Goal: Find specific page/section: Find specific page/section

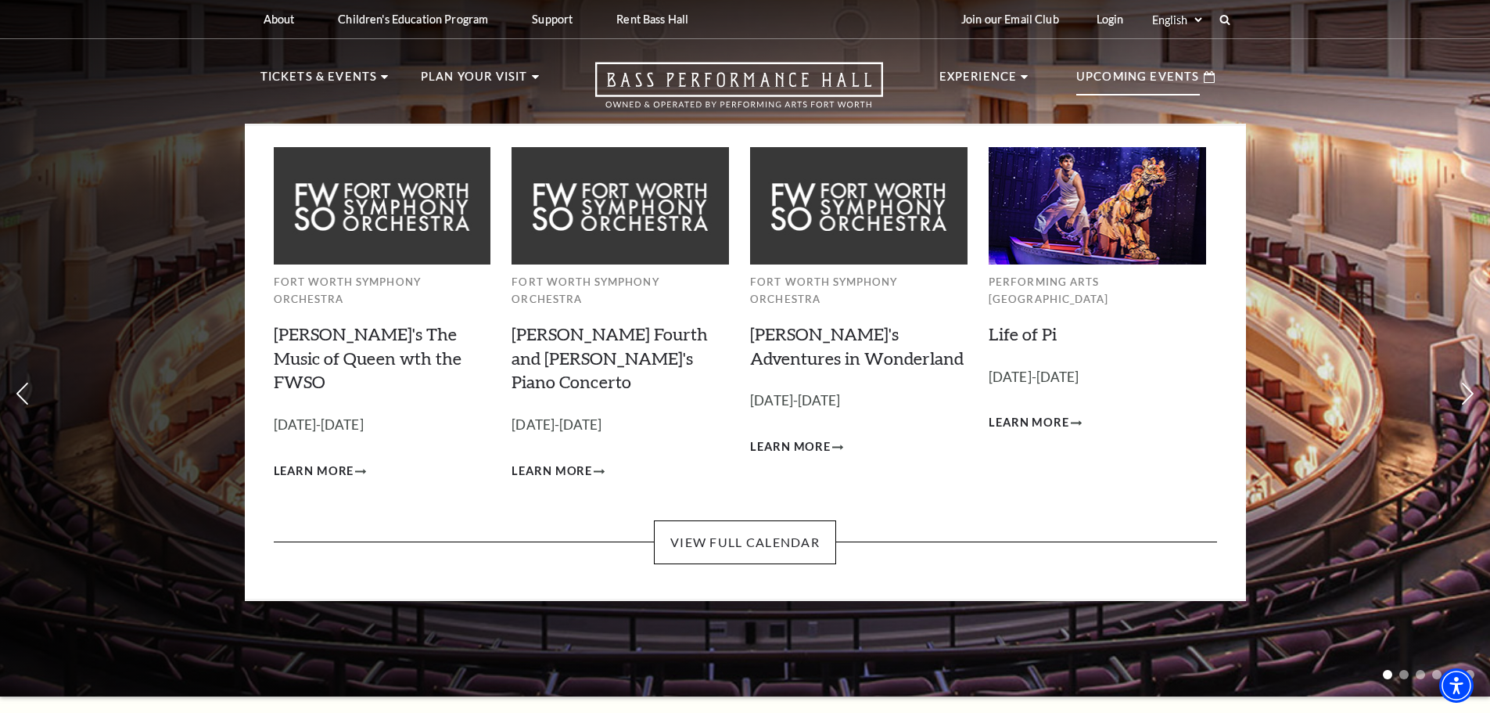
click at [1121, 66] on div "Upcoming Events" at bounding box center [1146, 77] width 170 height 45
click at [1121, 79] on p "Upcoming Events" at bounding box center [1138, 81] width 124 height 28
click at [765, 520] on link "View Full Calendar" at bounding box center [745, 542] width 182 height 44
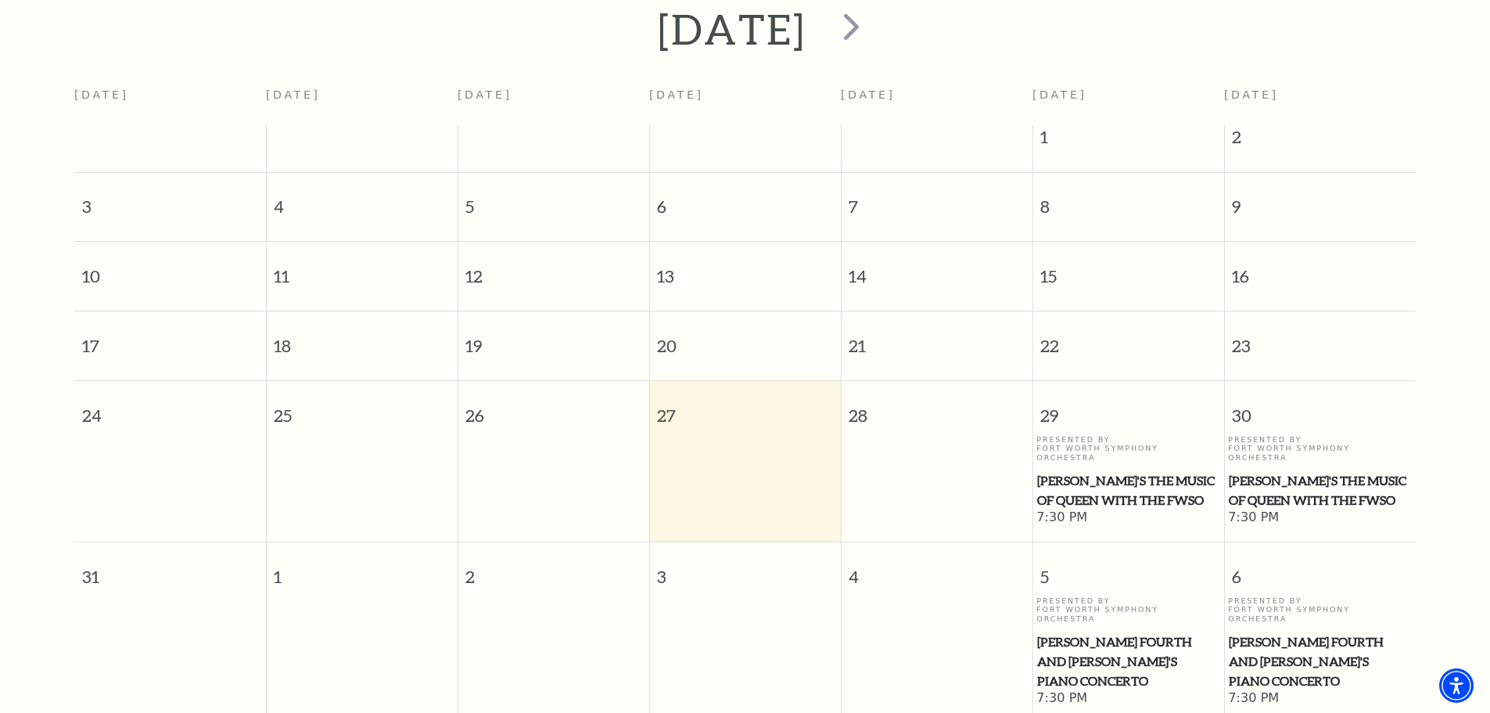
scroll to position [373, 0]
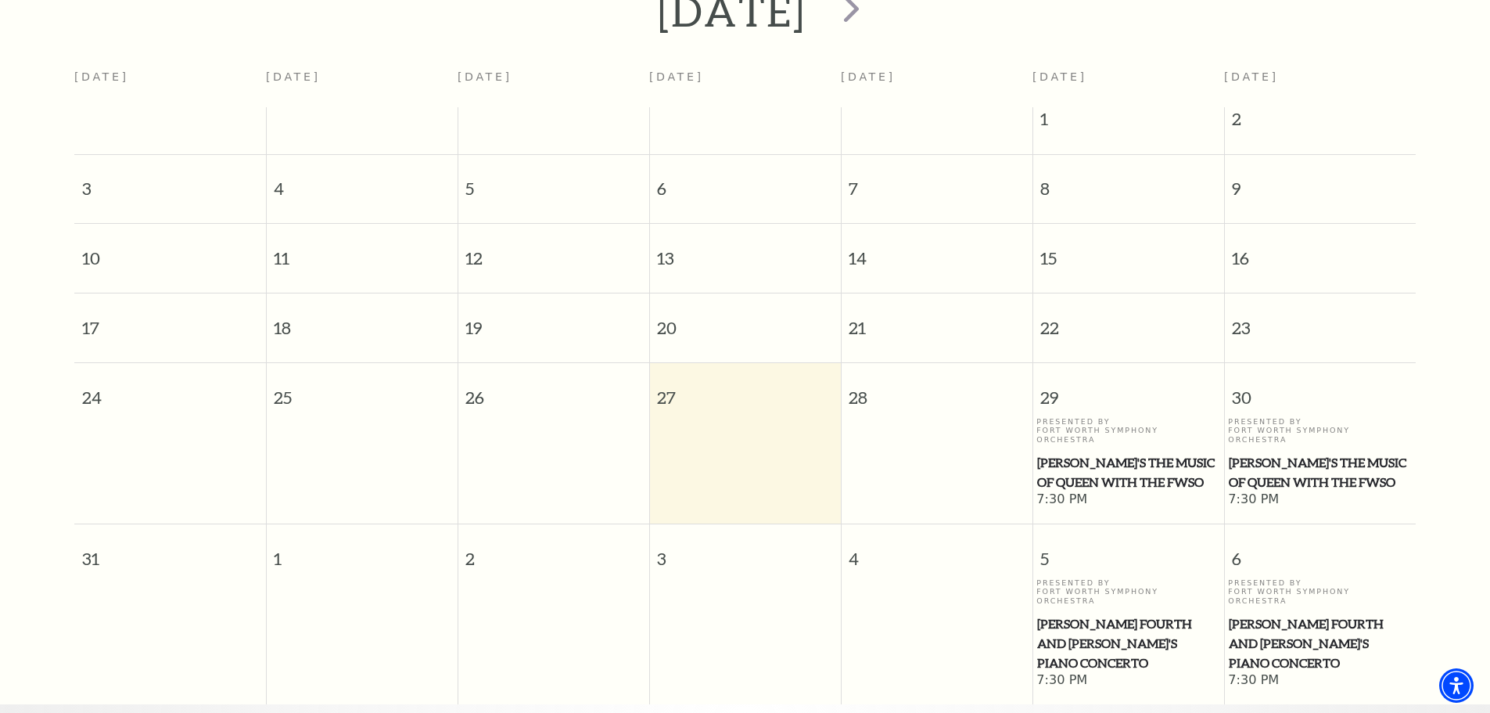
click at [738, 446] on td at bounding box center [745, 463] width 192 height 92
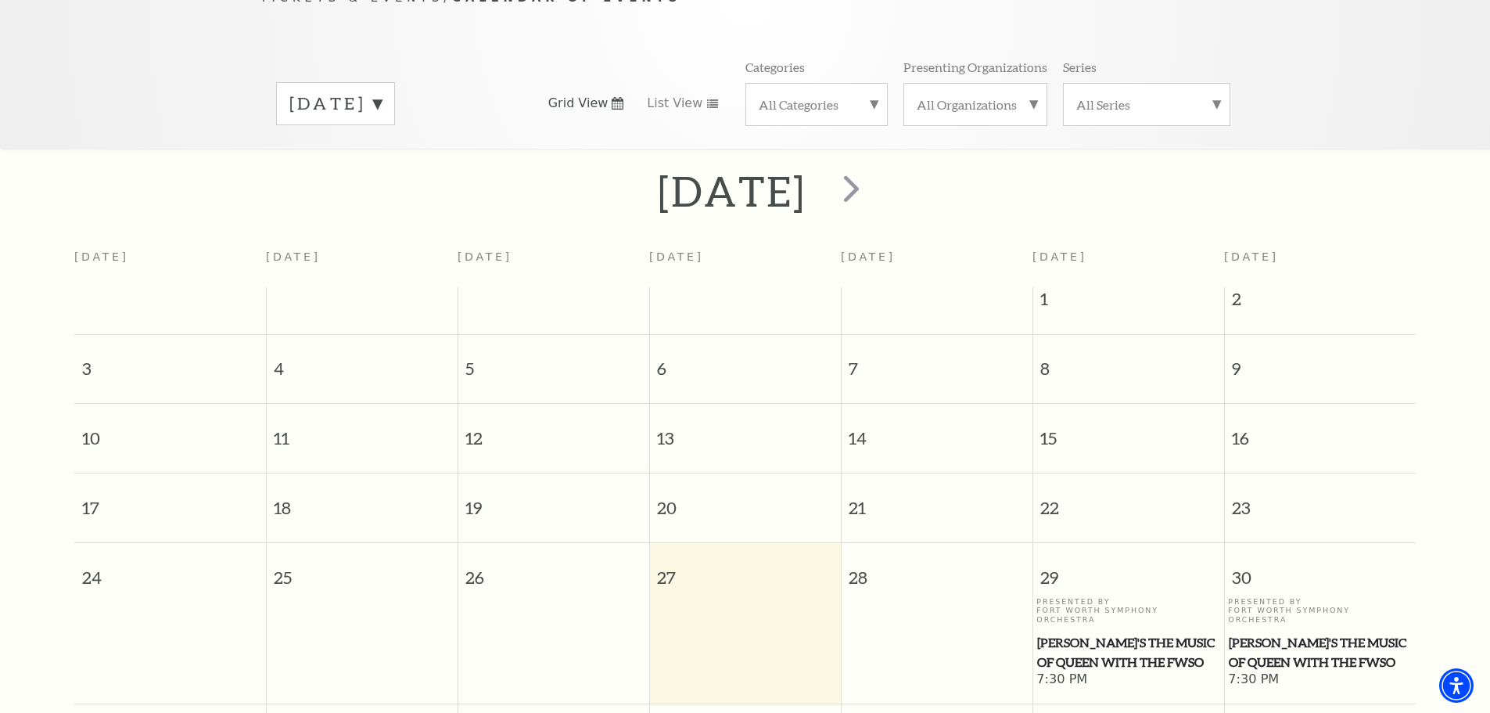
scroll to position [138, 0]
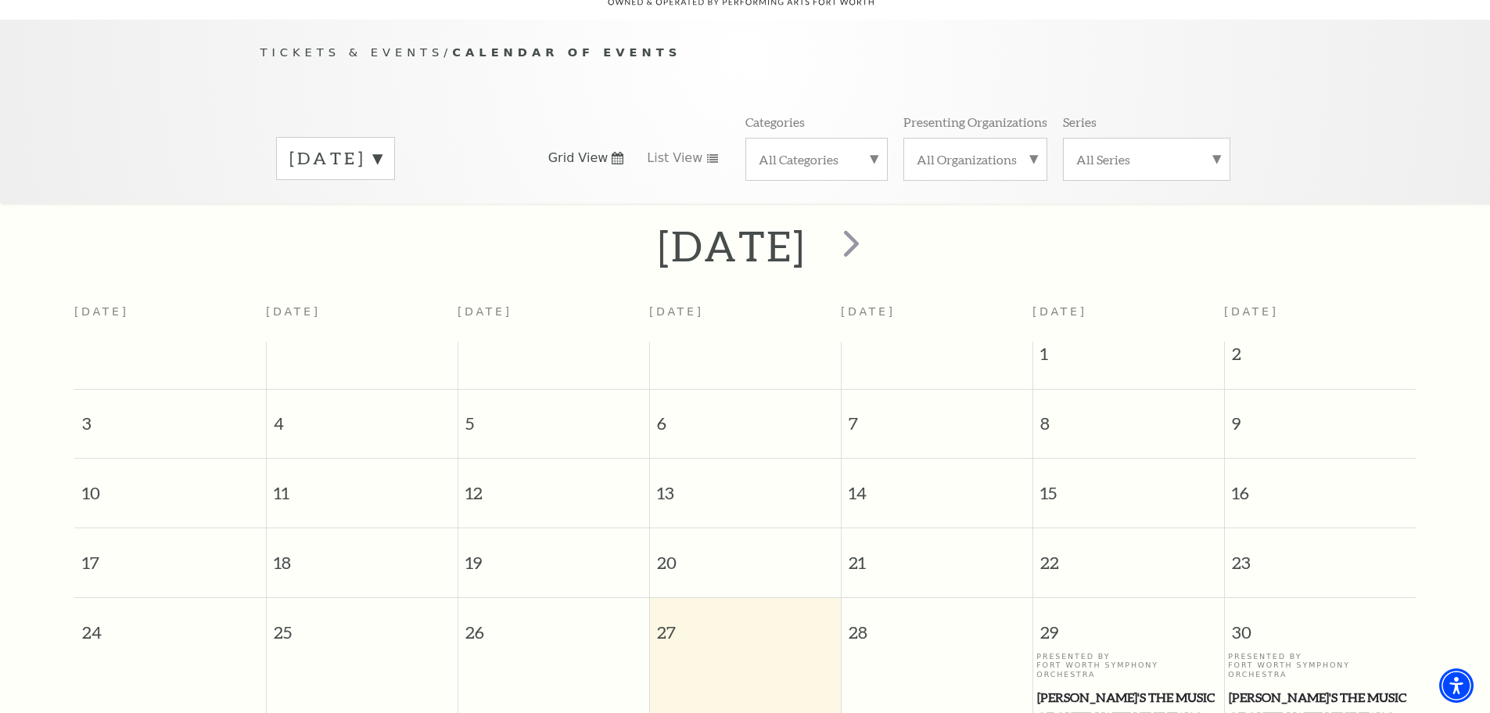
click at [860, 151] on label "All Categories" at bounding box center [817, 159] width 116 height 16
